Goal: Task Accomplishment & Management: Use online tool/utility

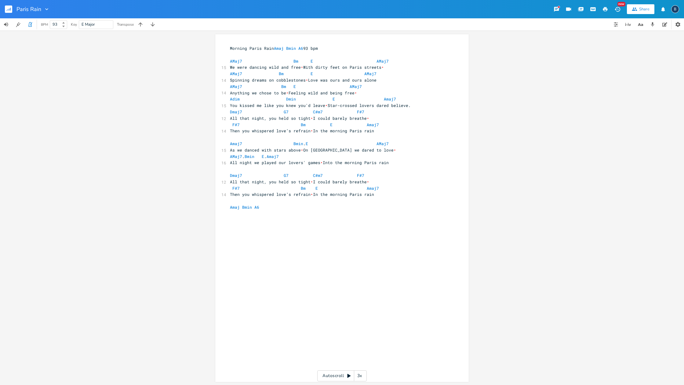
scroll to position [0, 0]
click at [9, 10] on rect "button" at bounding box center [8, 8] width 7 height 7
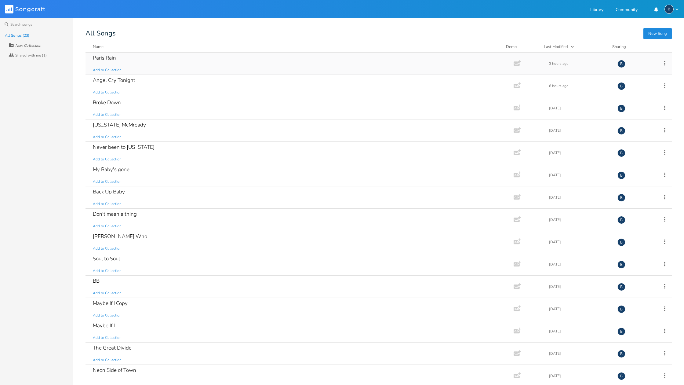
click at [105, 58] on div "Paris Rain" at bounding box center [104, 57] width 23 height 5
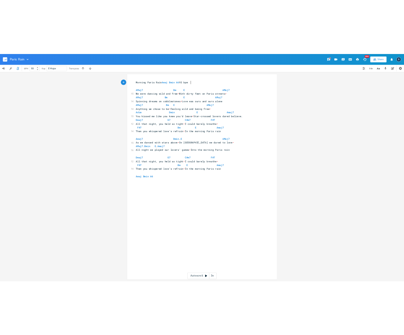
scroll to position [0, 0]
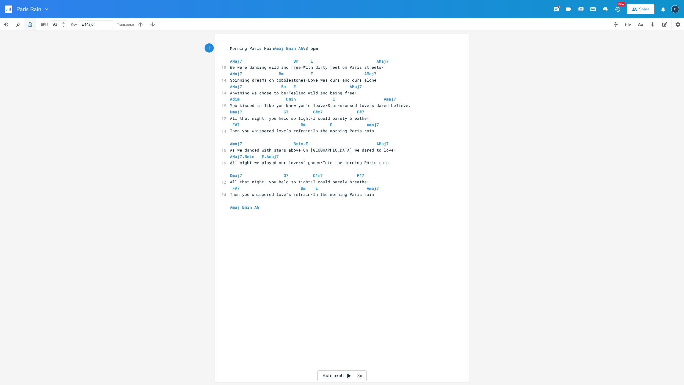
click at [31, 25] on icon "button" at bounding box center [29, 24] width 3 height 5
click at [11, 9] on rect "button" at bounding box center [8, 8] width 7 height 7
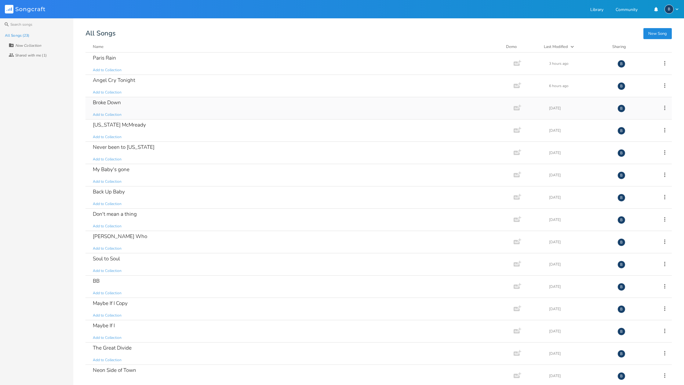
click at [101, 102] on div "Broke Down" at bounding box center [107, 102] width 28 height 5
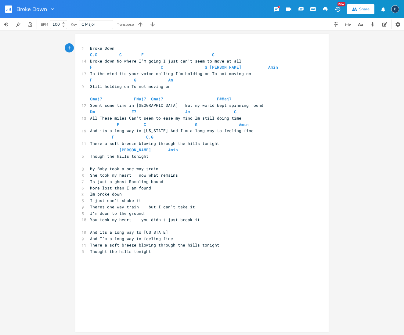
drag, startPoint x: 30, startPoint y: 25, endPoint x: 9, endPoint y: 63, distance: 43.9
click at [29, 27] on icon "button" at bounding box center [29, 24] width 5 height 5
click at [63, 27] on b at bounding box center [62, 26] width 5 height 4
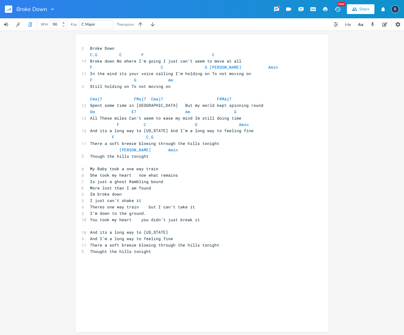
click at [63, 27] on b at bounding box center [62, 26] width 5 height 4
click at [64, 27] on b at bounding box center [62, 26] width 5 height 4
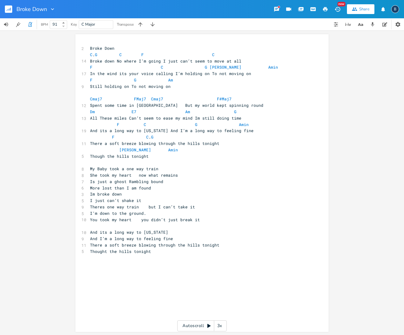
click at [64, 27] on b at bounding box center [62, 26] width 5 height 4
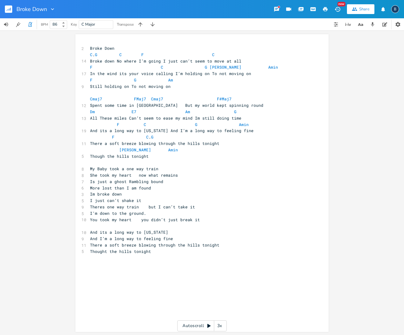
click at [64, 27] on b at bounding box center [62, 26] width 5 height 4
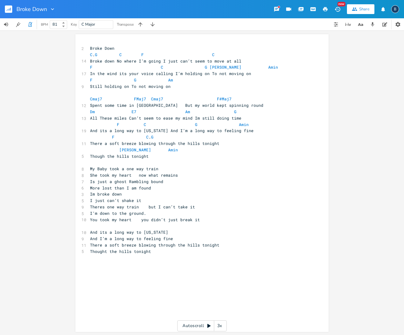
click at [64, 27] on b at bounding box center [62, 26] width 5 height 4
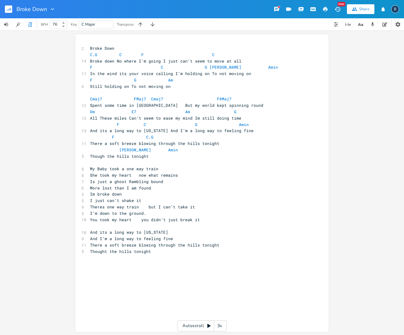
click at [64, 27] on b at bounding box center [62, 26] width 5 height 4
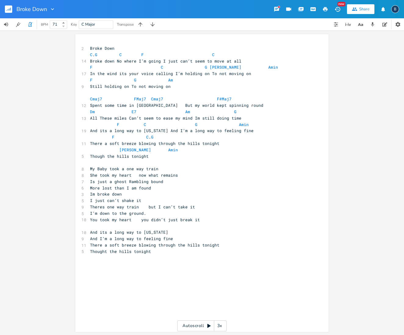
click at [64, 27] on b at bounding box center [62, 26] width 5 height 4
click at [64, 27] on icon at bounding box center [63, 27] width 2 height 2
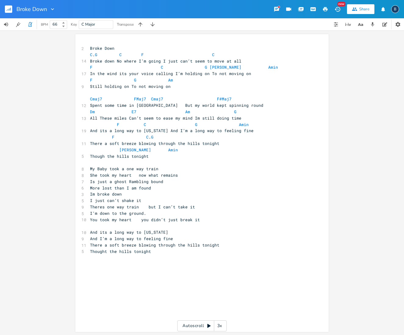
click at [64, 27] on icon at bounding box center [63, 27] width 2 height 2
click at [65, 23] on b at bounding box center [62, 23] width 5 height 4
click at [63, 27] on b at bounding box center [62, 26] width 5 height 4
click at [63, 26] on icon at bounding box center [63, 27] width 2 height 2
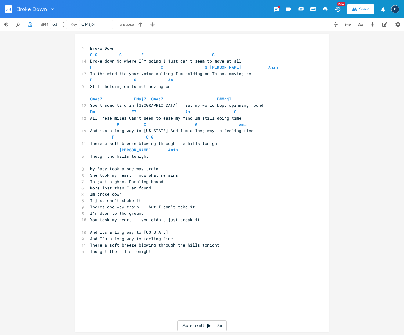
click at [63, 26] on icon at bounding box center [63, 27] width 2 height 2
click at [64, 21] on b at bounding box center [62, 23] width 5 height 4
click at [64, 23] on icon at bounding box center [63, 23] width 2 height 2
click at [64, 27] on icon at bounding box center [63, 27] width 2 height 2
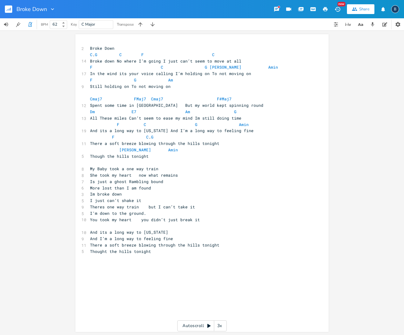
click at [64, 27] on b at bounding box center [62, 26] width 5 height 4
type input "61"
click at [64, 27] on b at bounding box center [62, 26] width 5 height 4
click at [121, 48] on pre "Broke Down" at bounding box center [199, 48] width 220 height 6
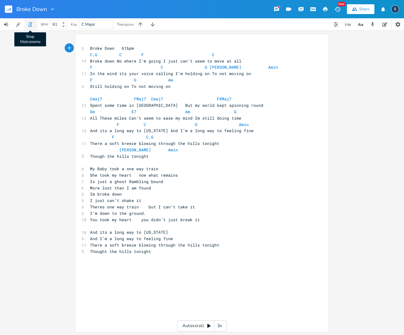
type textarea "61bpm"
click at [30, 26] on icon "button" at bounding box center [29, 24] width 3 height 5
click at [10, 12] on rect "button" at bounding box center [8, 8] width 7 height 7
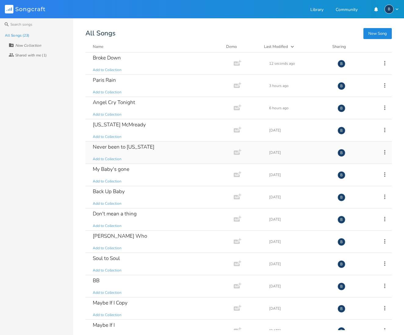
click at [108, 146] on div "Never been to [US_STATE]" at bounding box center [124, 146] width 62 height 5
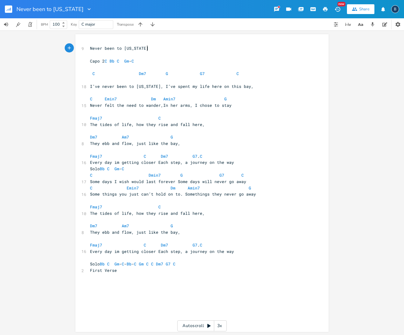
scroll to position [0, 0]
click at [64, 27] on icon at bounding box center [63, 27] width 2 height 2
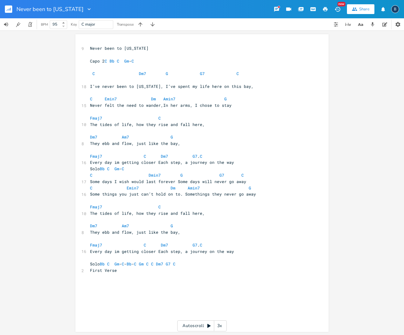
click at [64, 27] on icon at bounding box center [63, 27] width 2 height 2
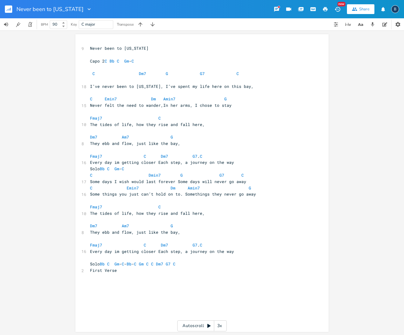
click at [64, 27] on icon at bounding box center [63, 27] width 2 height 2
click at [28, 26] on icon "button" at bounding box center [29, 24] width 5 height 5
click at [64, 23] on icon at bounding box center [63, 23] width 2 height 2
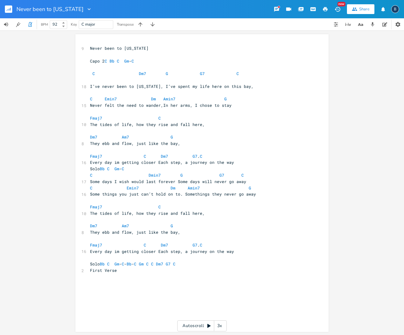
click at [64, 23] on icon at bounding box center [63, 23] width 2 height 2
click at [64, 22] on icon at bounding box center [63, 23] width 2 height 2
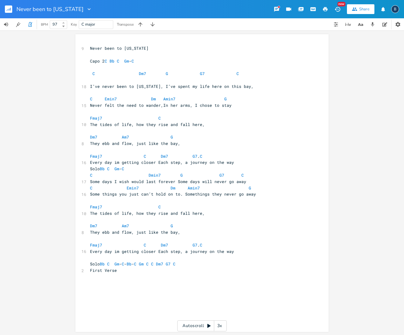
click at [64, 22] on icon at bounding box center [63, 23] width 2 height 2
click at [63, 26] on icon at bounding box center [63, 27] width 2 height 2
click at [63, 27] on icon at bounding box center [63, 27] width 2 height 2
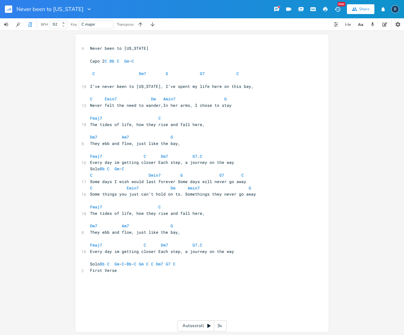
click at [64, 26] on icon at bounding box center [63, 27] width 2 height 2
click at [63, 26] on icon at bounding box center [63, 27] width 2 height 2
click at [64, 27] on b at bounding box center [62, 26] width 5 height 4
click at [63, 27] on b at bounding box center [62, 26] width 5 height 4
click at [64, 22] on icon at bounding box center [63, 23] width 2 height 2
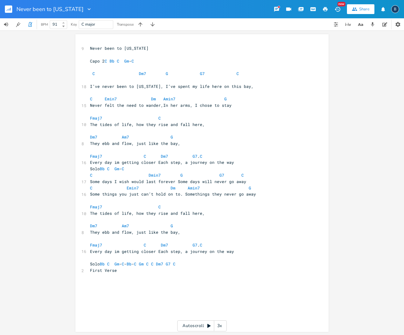
click at [64, 22] on icon at bounding box center [63, 23] width 2 height 2
click at [63, 23] on icon at bounding box center [63, 23] width 2 height 2
click at [64, 23] on icon at bounding box center [63, 23] width 2 height 2
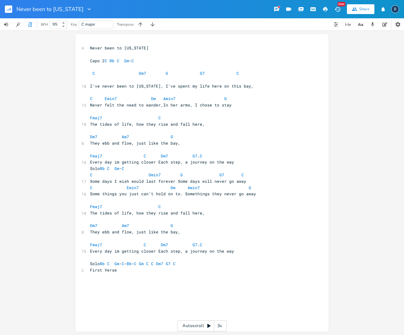
click at [64, 23] on icon at bounding box center [63, 23] width 2 height 2
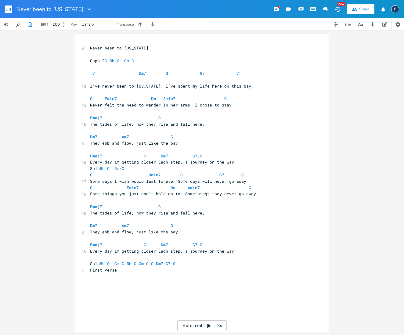
click at [64, 23] on icon at bounding box center [63, 23] width 2 height 2
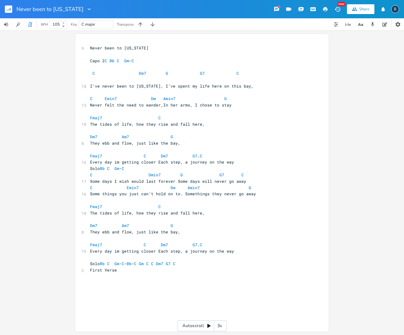
click at [64, 23] on icon at bounding box center [63, 23] width 2 height 2
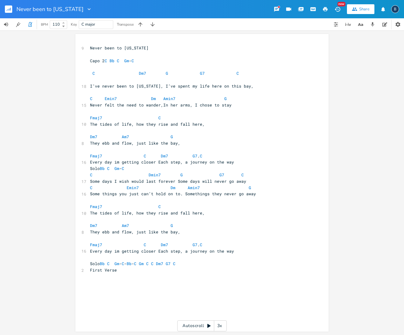
click at [65, 22] on b at bounding box center [62, 23] width 5 height 4
click at [63, 23] on icon at bounding box center [63, 23] width 2 height 2
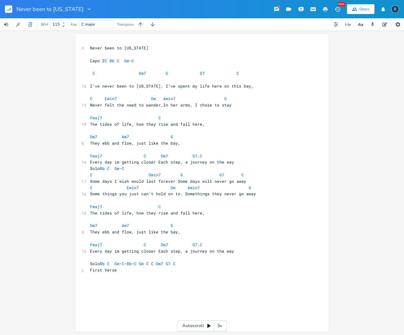
click at [63, 23] on icon at bounding box center [63, 23] width 2 height 2
click at [64, 23] on icon at bounding box center [63, 23] width 2 height 2
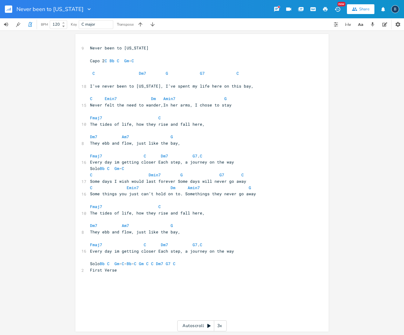
click at [64, 23] on icon at bounding box center [63, 23] width 2 height 2
click at [65, 22] on b at bounding box center [62, 23] width 5 height 4
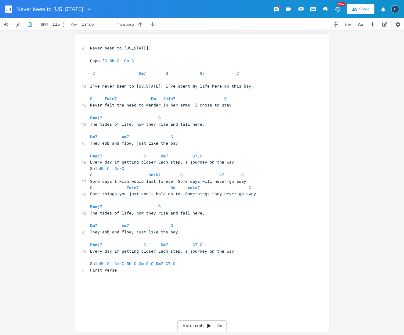
click at [65, 23] on b at bounding box center [62, 23] width 5 height 4
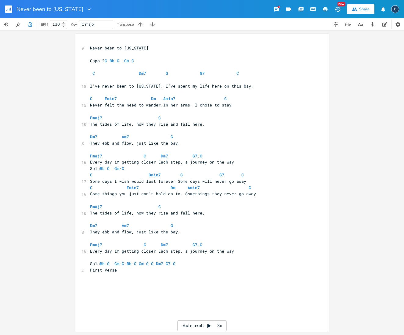
click at [63, 22] on icon at bounding box center [63, 23] width 2 height 2
click at [64, 22] on icon at bounding box center [63, 23] width 2 height 2
click at [64, 23] on icon at bounding box center [63, 23] width 2 height 2
click at [64, 22] on icon at bounding box center [63, 23] width 2 height 2
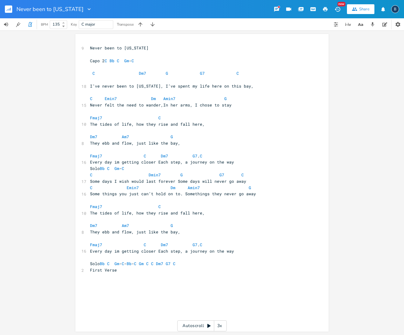
click at [64, 22] on icon at bounding box center [63, 23] width 2 height 2
click at [63, 23] on icon at bounding box center [63, 23] width 2 height 2
click at [63, 22] on icon at bounding box center [63, 23] width 2 height 2
click at [64, 22] on icon at bounding box center [63, 23] width 2 height 2
click at [65, 23] on icon at bounding box center [63, 23] width 2 height 2
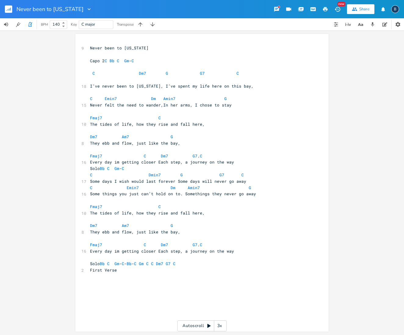
click at [64, 23] on icon at bounding box center [63, 23] width 2 height 2
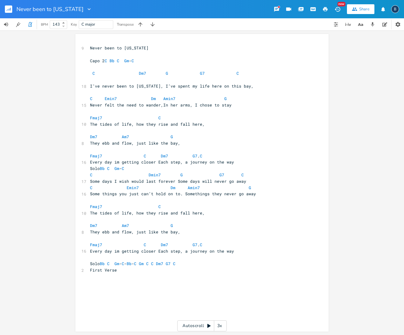
click at [64, 27] on b at bounding box center [62, 26] width 5 height 4
type input "142"
click at [64, 27] on b at bounding box center [62, 26] width 5 height 4
click at [156, 50] on pre "Never been to [US_STATE]" at bounding box center [199, 48] width 220 height 6
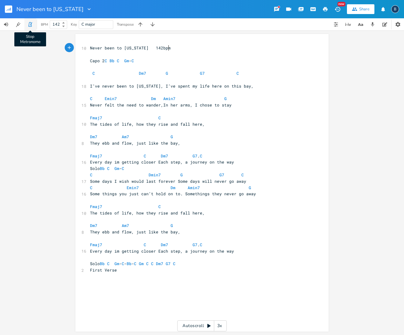
type textarea "142bpm"
click at [31, 27] on button "Stop Metronome" at bounding box center [30, 24] width 12 height 12
click at [9, 7] on rect "button" at bounding box center [8, 8] width 7 height 7
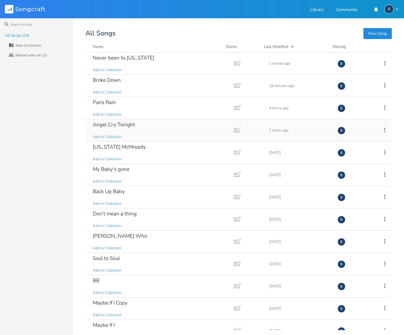
click at [123, 125] on div "Angel Cry Tonight" at bounding box center [114, 124] width 42 height 5
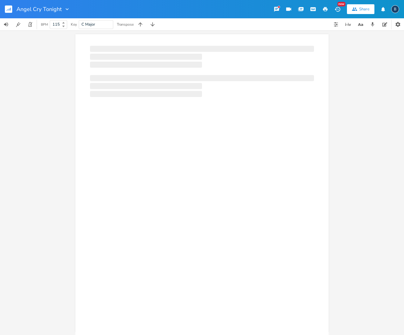
scroll to position [0, 0]
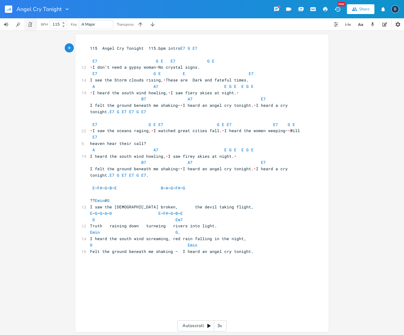
click at [31, 25] on icon "button" at bounding box center [29, 24] width 3 height 5
click at [7, 7] on rect "button" at bounding box center [8, 8] width 7 height 7
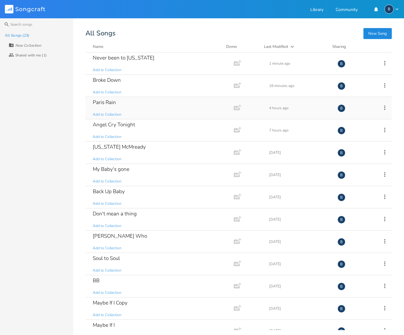
drag, startPoint x: 109, startPoint y: 122, endPoint x: 91, endPoint y: 99, distance: 29.6
click at [109, 122] on div "Angel Cry Tonight" at bounding box center [114, 124] width 42 height 5
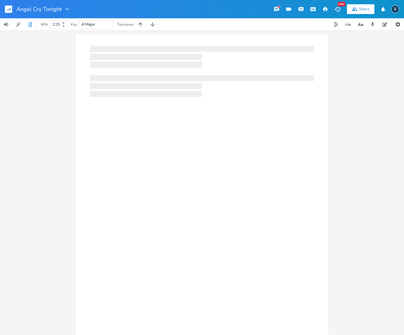
scroll to position [0, 0]
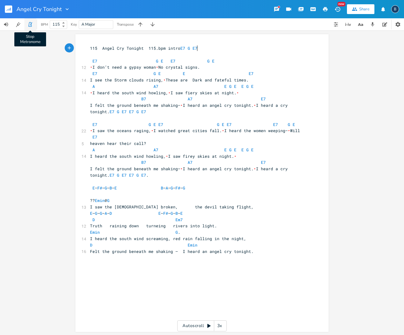
click at [31, 25] on icon "button" at bounding box center [29, 24] width 3 height 5
click at [11, 11] on rect "button" at bounding box center [8, 8] width 7 height 7
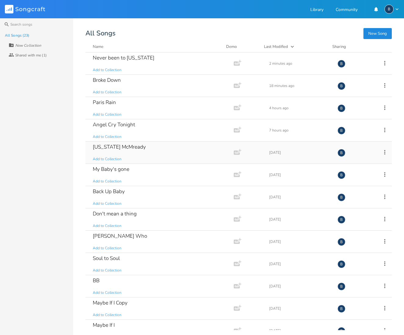
click at [127, 147] on div "[US_STATE] McMready" at bounding box center [119, 146] width 53 height 5
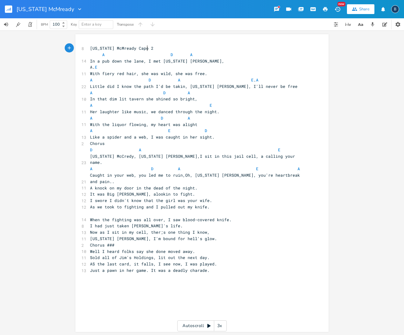
scroll to position [0, 0]
click at [32, 24] on icon "button" at bounding box center [29, 24] width 5 height 5
click at [64, 26] on icon at bounding box center [63, 27] width 2 height 2
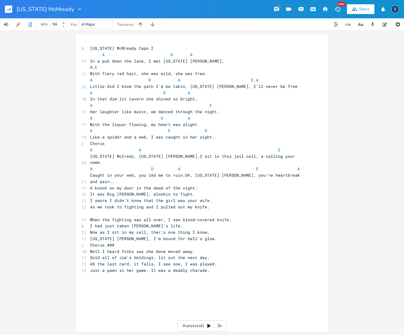
click at [64, 26] on icon at bounding box center [63, 27] width 2 height 2
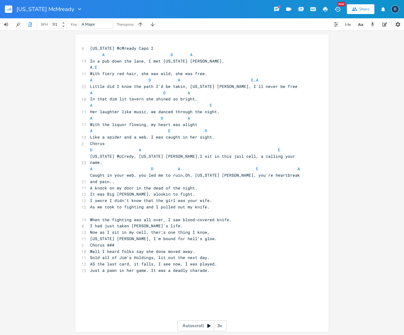
click at [64, 26] on icon at bounding box center [63, 27] width 2 height 2
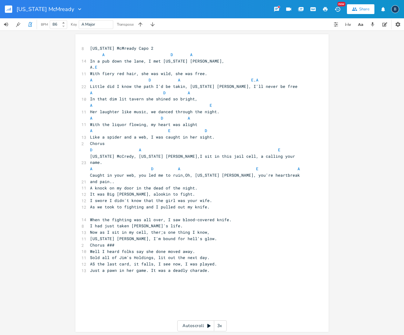
click at [63, 27] on icon at bounding box center [63, 27] width 2 height 2
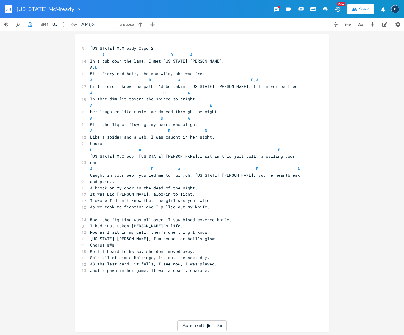
click at [63, 27] on icon at bounding box center [63, 27] width 2 height 2
click at [65, 27] on b at bounding box center [62, 26] width 5 height 4
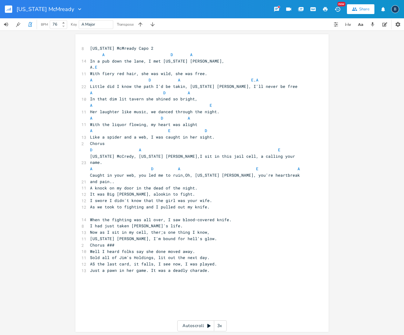
click at [65, 28] on b at bounding box center [62, 26] width 5 height 4
click at [64, 22] on b at bounding box center [62, 23] width 5 height 4
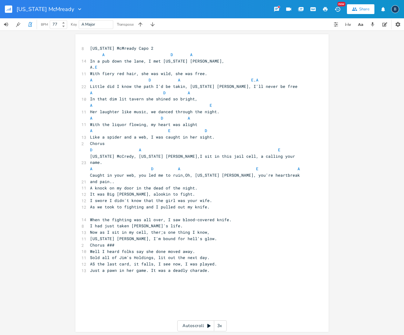
click at [64, 22] on b at bounding box center [62, 23] width 5 height 4
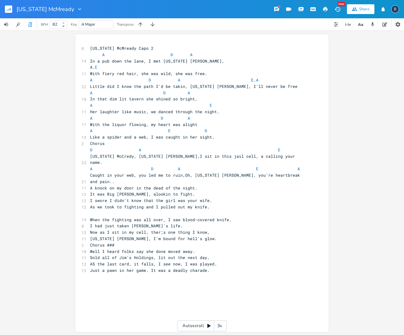
click at [64, 22] on b at bounding box center [62, 23] width 5 height 4
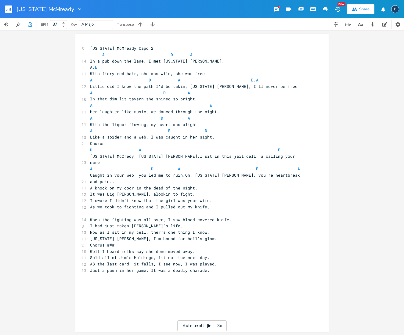
click at [64, 22] on b at bounding box center [62, 23] width 5 height 4
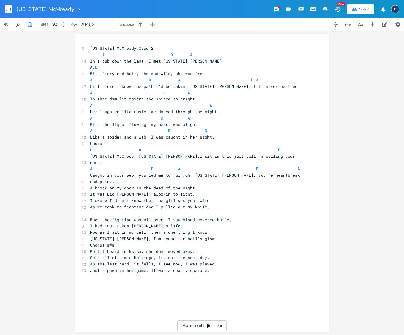
click at [64, 22] on b at bounding box center [62, 23] width 5 height 4
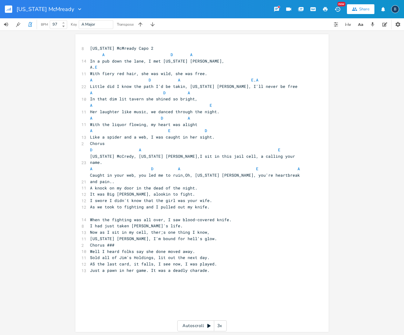
click at [64, 22] on b at bounding box center [62, 23] width 5 height 4
click at [65, 23] on icon at bounding box center [63, 23] width 2 height 2
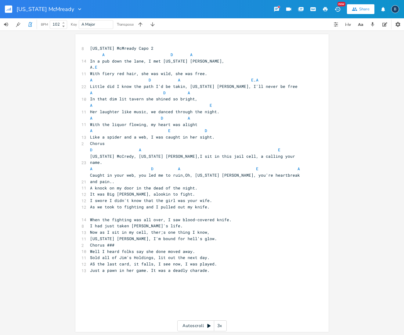
click at [65, 23] on icon at bounding box center [63, 23] width 2 height 2
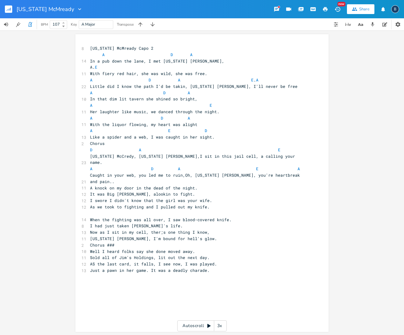
click at [65, 23] on icon at bounding box center [63, 23] width 2 height 2
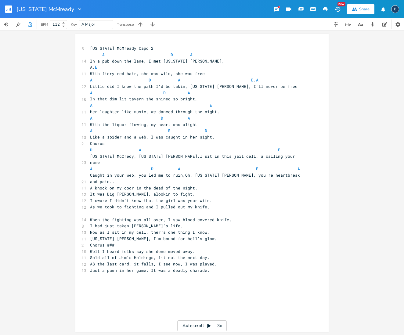
click at [65, 23] on icon at bounding box center [63, 23] width 2 height 2
click at [64, 26] on icon at bounding box center [63, 27] width 2 height 2
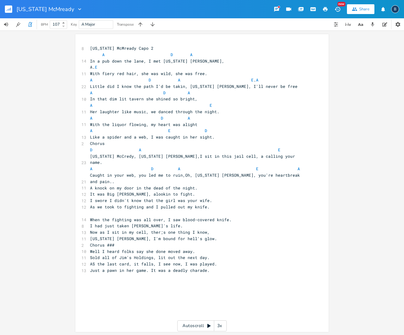
click at [64, 26] on icon at bounding box center [63, 27] width 2 height 2
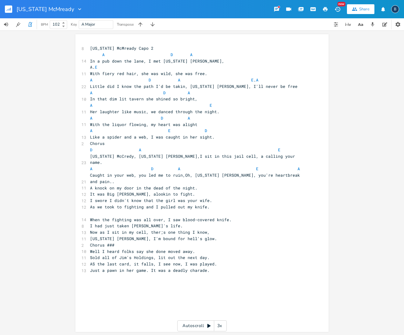
click at [64, 26] on icon at bounding box center [63, 27] width 2 height 2
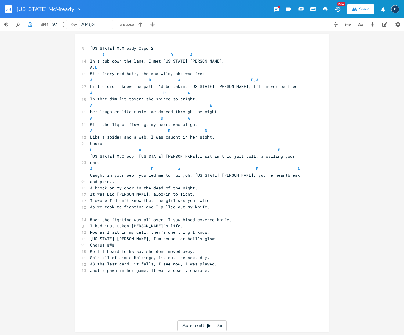
click at [64, 26] on icon at bounding box center [63, 27] width 2 height 2
click at [64, 27] on icon at bounding box center [63, 27] width 2 height 2
click at [63, 27] on icon at bounding box center [63, 27] width 2 height 2
click at [63, 26] on icon at bounding box center [63, 27] width 2 height 2
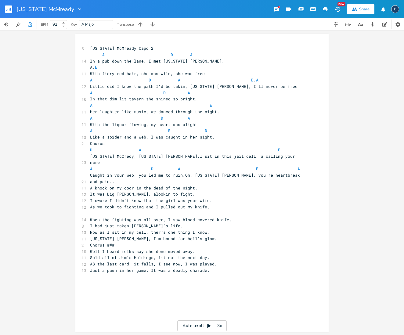
click at [63, 26] on icon at bounding box center [63, 27] width 2 height 2
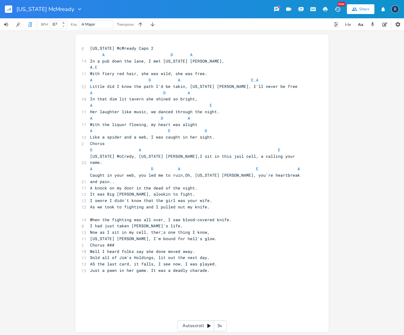
click at [63, 26] on icon at bounding box center [63, 27] width 2 height 2
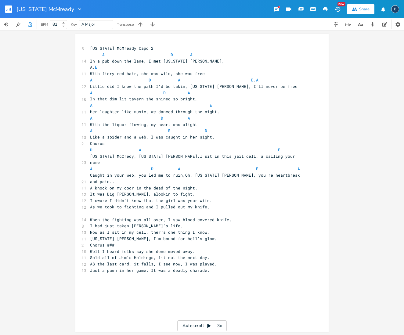
click at [63, 26] on icon at bounding box center [63, 27] width 2 height 2
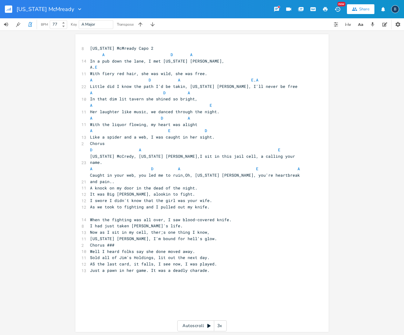
click at [63, 26] on icon at bounding box center [63, 27] width 2 height 2
click at [65, 27] on icon at bounding box center [63, 27] width 2 height 2
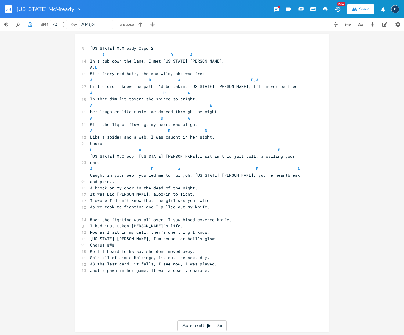
click at [65, 27] on icon at bounding box center [63, 27] width 2 height 2
click at [65, 26] on icon at bounding box center [63, 27] width 2 height 2
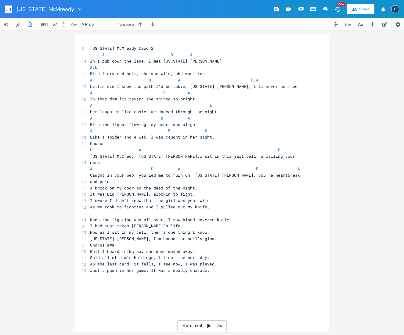
click at [65, 26] on icon at bounding box center [63, 27] width 2 height 2
click at [64, 22] on icon at bounding box center [63, 23] width 2 height 2
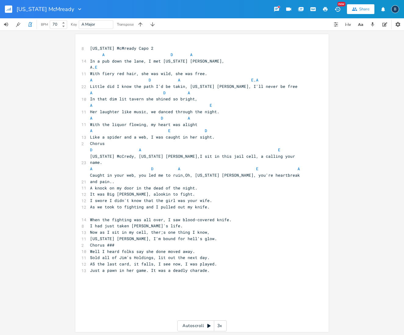
click at [64, 22] on icon at bounding box center [63, 23] width 2 height 2
click at [63, 23] on icon at bounding box center [63, 23] width 2 height 2
click at [64, 22] on icon at bounding box center [63, 23] width 2 height 2
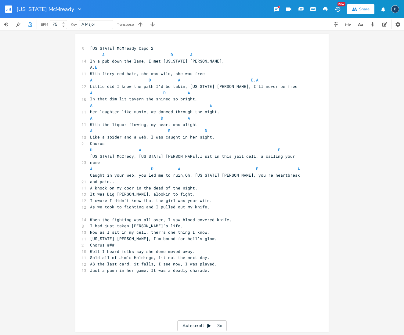
click at [64, 22] on icon at bounding box center [63, 23] width 2 height 2
click at [66, 24] on div "76" at bounding box center [58, 24] width 17 height 9
click at [66, 23] on div "76" at bounding box center [58, 24] width 17 height 9
click at [64, 23] on icon at bounding box center [63, 23] width 2 height 2
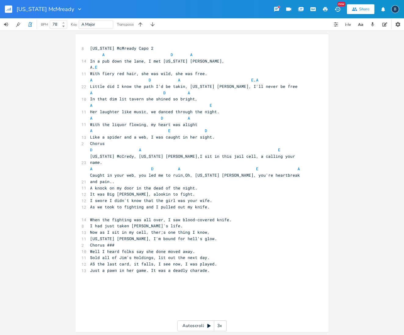
click at [64, 23] on icon at bounding box center [63, 23] width 2 height 2
click at [64, 22] on icon at bounding box center [63, 23] width 2 height 2
click at [65, 23] on b at bounding box center [62, 23] width 5 height 4
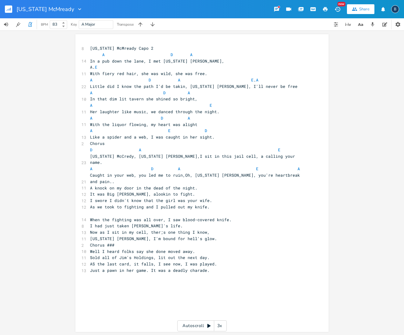
click at [65, 23] on b at bounding box center [62, 23] width 5 height 4
click at [64, 22] on icon at bounding box center [63, 23] width 2 height 2
click at [65, 22] on icon at bounding box center [63, 23] width 2 height 2
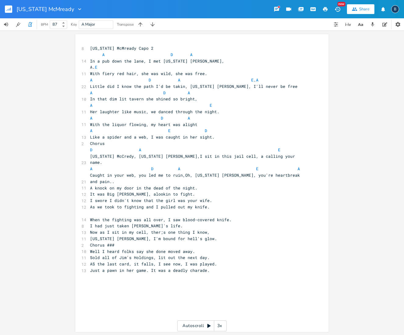
click at [65, 22] on icon at bounding box center [63, 23] width 2 height 2
click at [63, 23] on icon at bounding box center [63, 23] width 2 height 2
type input "90"
click at [65, 23] on b at bounding box center [62, 23] width 5 height 4
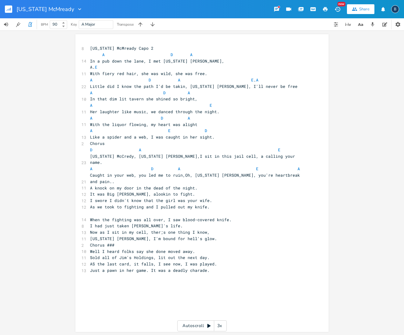
click at [155, 48] on pre "[US_STATE] McMready Capo 2" at bounding box center [199, 48] width 220 height 6
type textarea "90 bpm"
click at [29, 25] on icon "button" at bounding box center [29, 24] width 5 height 5
click at [6, 9] on rect "button" at bounding box center [8, 8] width 7 height 7
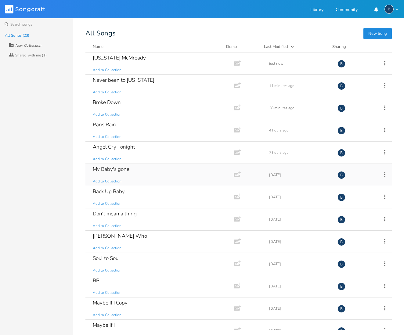
click at [119, 169] on div "My Baby's gone" at bounding box center [111, 169] width 37 height 5
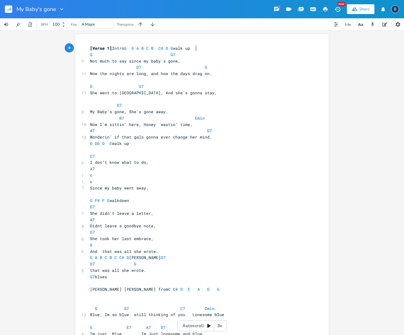
scroll to position [0, 0]
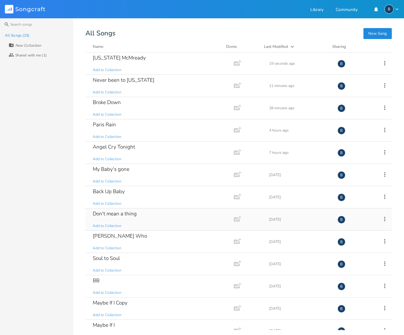
click at [122, 215] on div "Don't mean a thing" at bounding box center [115, 213] width 44 height 5
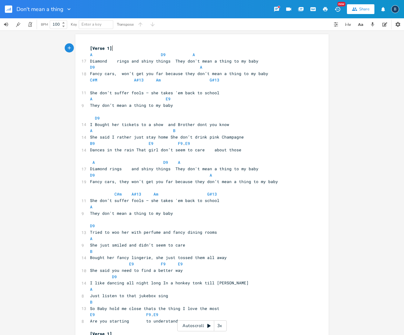
scroll to position [0, 0]
click at [31, 26] on icon "button" at bounding box center [29, 24] width 3 height 5
click at [63, 23] on icon at bounding box center [63, 23] width 2 height 2
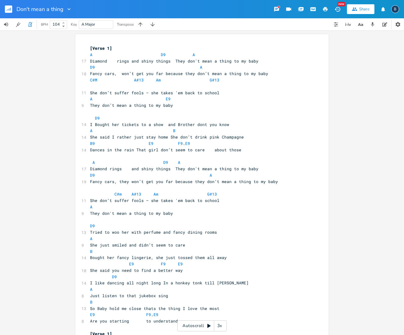
click at [63, 23] on icon at bounding box center [63, 23] width 2 height 2
click at [64, 23] on icon at bounding box center [63, 23] width 2 height 2
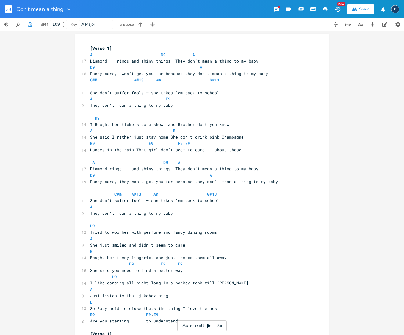
click at [64, 23] on icon at bounding box center [63, 23] width 2 height 2
click at [65, 22] on b at bounding box center [62, 23] width 5 height 4
click at [65, 23] on icon at bounding box center [63, 23] width 2 height 2
click at [64, 22] on icon at bounding box center [63, 23] width 2 height 2
click at [64, 23] on icon at bounding box center [63, 23] width 2 height 2
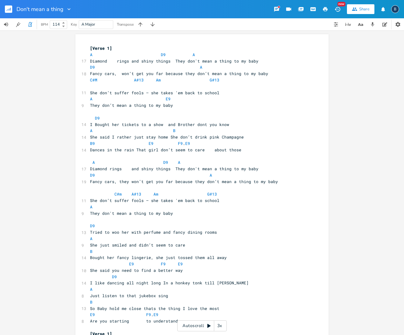
click at [65, 22] on b at bounding box center [62, 23] width 5 height 4
click at [65, 22] on icon at bounding box center [63, 23] width 2 height 2
click at [64, 22] on icon at bounding box center [63, 23] width 2 height 2
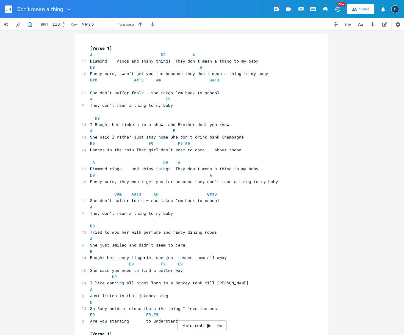
type input "119"
click at [63, 22] on icon at bounding box center [63, 23] width 2 height 2
click at [28, 26] on icon "button" at bounding box center [29, 24] width 5 height 5
drag, startPoint x: 103, startPoint y: 48, endPoint x: 74, endPoint y: 45, distance: 29.1
click at [75, 45] on div "[Verse 1] x [Verse 1] A D9 A 17 Diamond rings and shiny things They don't mean …" at bounding box center [201, 193] width 253 height 318
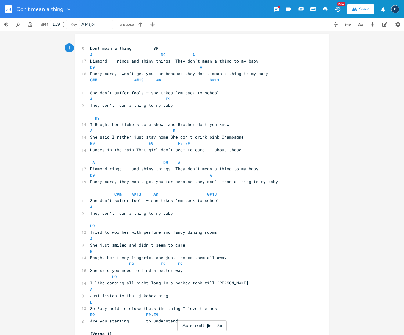
scroll to position [0, 43]
type textarea "Dont mean a thing BPM119"
click at [157, 47] on span "Dont mean a thing BPM119" at bounding box center [129, 47] width 78 height 5
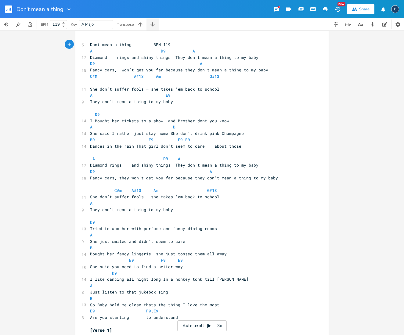
scroll to position [3, 0]
click at [30, 25] on icon "button" at bounding box center [29, 24] width 5 height 5
click at [64, 26] on icon at bounding box center [63, 27] width 2 height 2
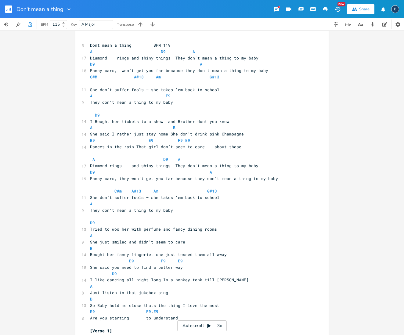
click at [64, 26] on icon at bounding box center [63, 27] width 2 height 2
click at [63, 23] on icon at bounding box center [63, 23] width 2 height 2
click at [65, 21] on b at bounding box center [62, 23] width 5 height 4
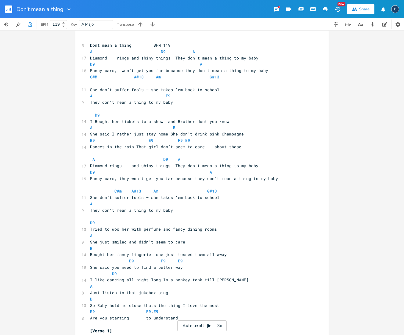
scroll to position [0, 0]
click at [62, 25] on b at bounding box center [62, 26] width 5 height 4
type input "116"
click at [62, 25] on b at bounding box center [62, 26] width 5 height 4
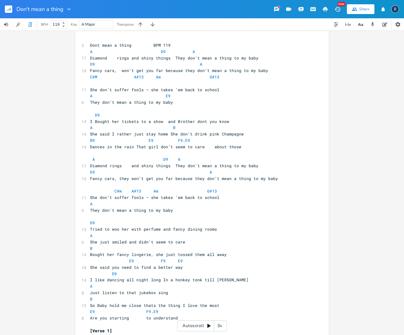
scroll to position [0, 0]
click at [166, 45] on span "Dont mean a thing BPM 119" at bounding box center [130, 44] width 81 height 5
type textarea "6"
click at [29, 23] on icon "button" at bounding box center [29, 24] width 5 height 5
